Goal: Information Seeking & Learning: Learn about a topic

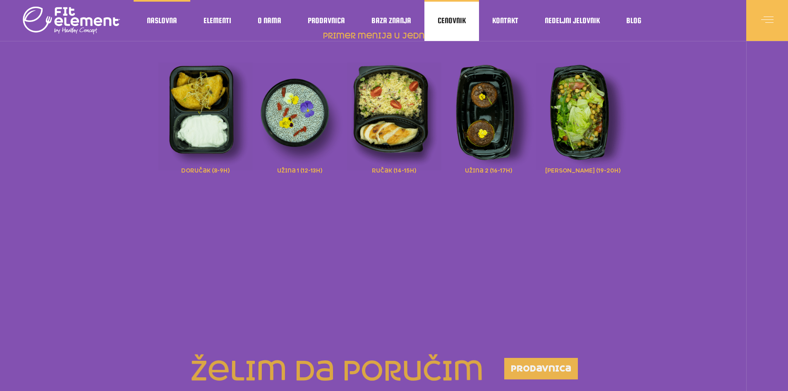
click at [450, 19] on span "Cenovnik" at bounding box center [452, 21] width 28 height 4
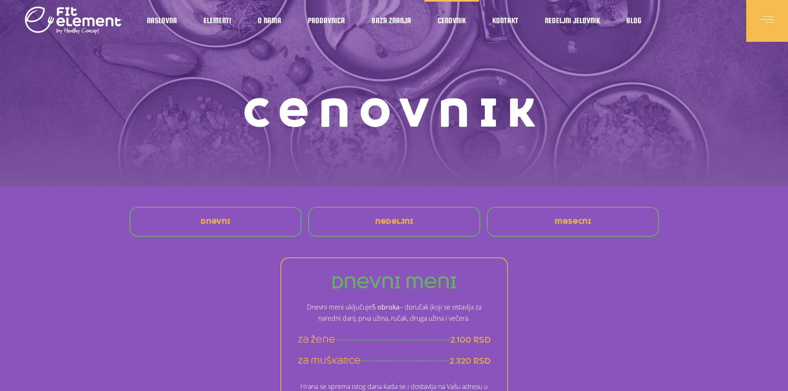
click at [568, 225] on span "mesecni" at bounding box center [573, 221] width 36 height 7
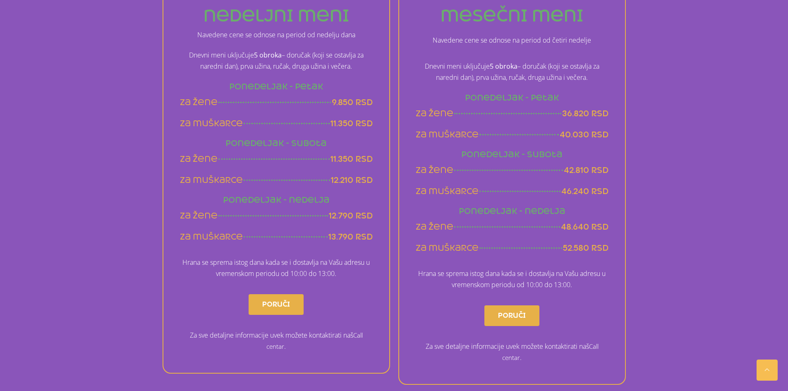
scroll to position [532, 0]
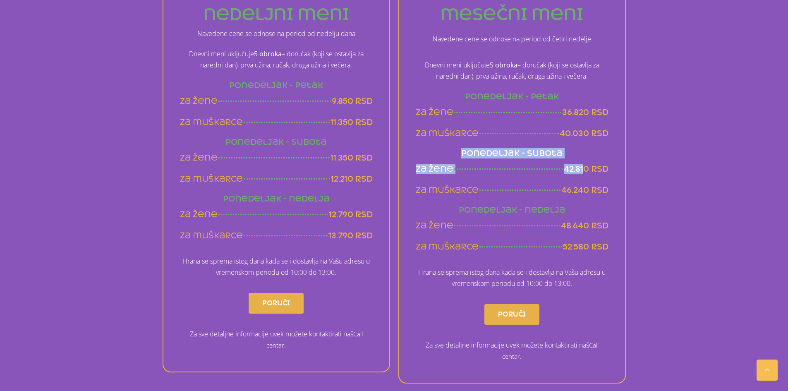
drag, startPoint x: 453, startPoint y: 153, endPoint x: 586, endPoint y: 178, distance: 135.2
click at [586, 178] on div "mesečni meni Navedene cene se odnose na period od četiri nedelje Dnevni meni uk…" at bounding box center [512, 183] width 228 height 401
click at [525, 168] on div "za žene 42.810 rsd" at bounding box center [512, 169] width 193 height 10
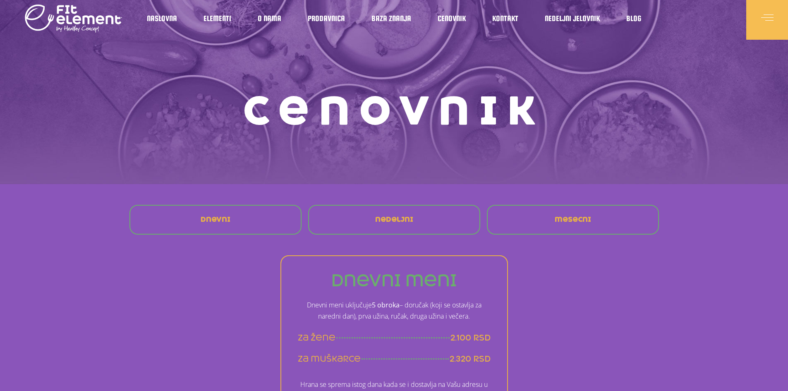
scroll to position [0, 0]
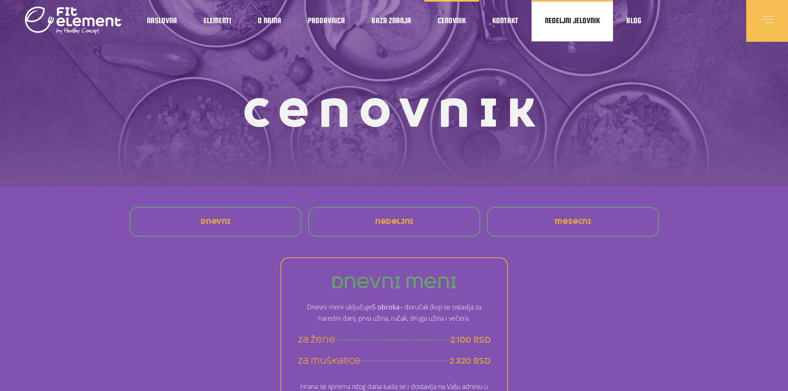
click at [567, 22] on span "Nedeljni jelovnik" at bounding box center [572, 21] width 55 height 4
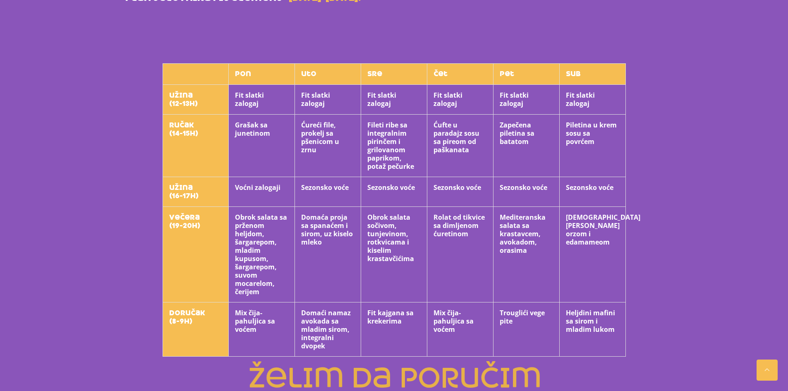
scroll to position [248, 0]
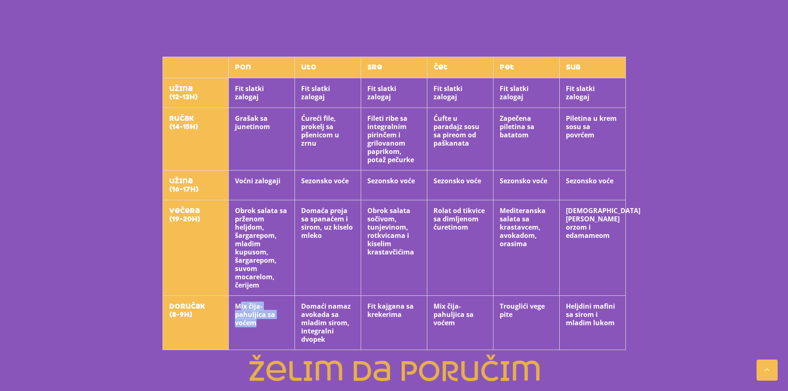
drag, startPoint x: 240, startPoint y: 305, endPoint x: 273, endPoint y: 317, distance: 34.8
click at [274, 323] on th "Mix čija-pahuljica sa voćem" at bounding box center [262, 323] width 66 height 54
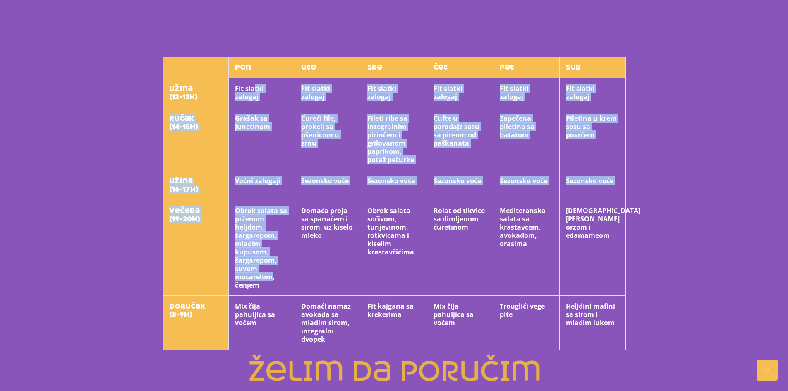
drag, startPoint x: 253, startPoint y: 90, endPoint x: 271, endPoint y: 273, distance: 184.1
click at [271, 273] on tbody "pon uto sre čet pet sub užina (12-13h) Fit slatki zalogaj Fit slatki zalogaj Fi…" at bounding box center [394, 203] width 463 height 293
drag, startPoint x: 271, startPoint y: 273, endPoint x: 302, endPoint y: 178, distance: 100.2
click at [270, 273] on th "Obrok salata sa prženom heljdom, šargarepom, mladim kupusom, šargarepom, suvom …" at bounding box center [262, 248] width 66 height 96
click at [337, 92] on th "Fit slatki zalogaj" at bounding box center [328, 93] width 66 height 30
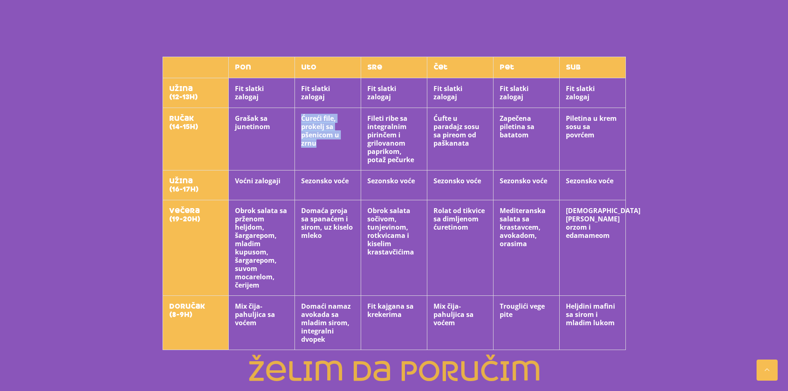
drag, startPoint x: 302, startPoint y: 117, endPoint x: 340, endPoint y: 158, distance: 55.6
click at [340, 142] on th "Ćureći file, prokelj sa pšenicom u zrnu" at bounding box center [328, 139] width 66 height 62
